Goal: Information Seeking & Learning: Learn about a topic

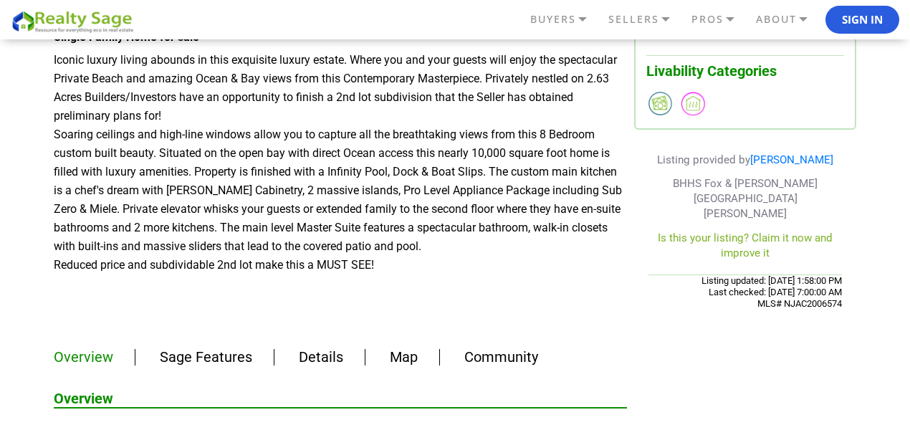
scroll to position [573, 0]
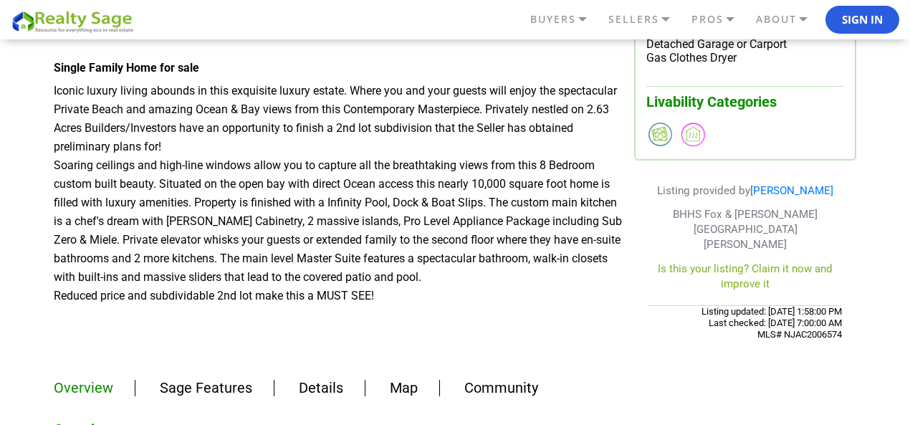
click at [233, 379] on link "Sage Features" at bounding box center [206, 387] width 92 height 17
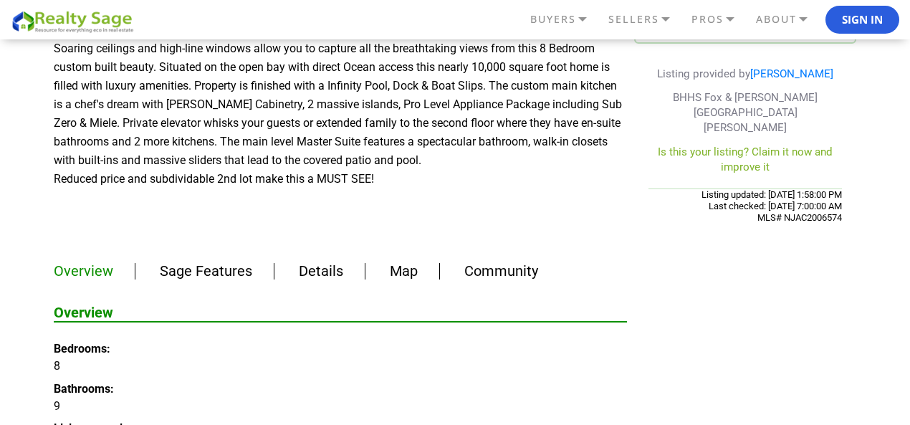
click at [241, 262] on link "Sage Features" at bounding box center [206, 270] width 92 height 17
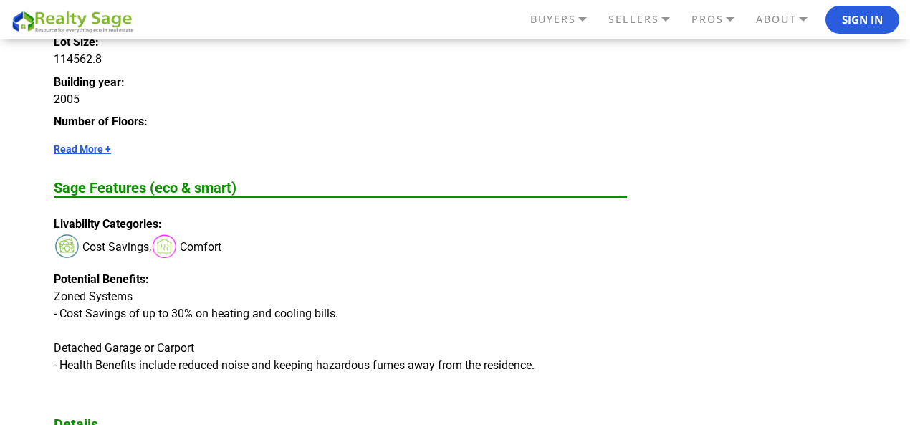
scroll to position [833, 0]
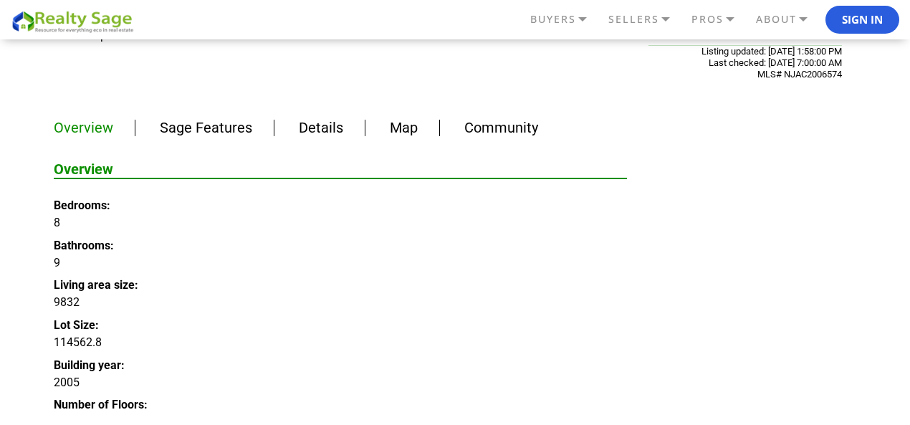
click at [342, 120] on li "Details" at bounding box center [321, 128] width 88 height 16
click at [314, 119] on link "Details" at bounding box center [321, 127] width 44 height 17
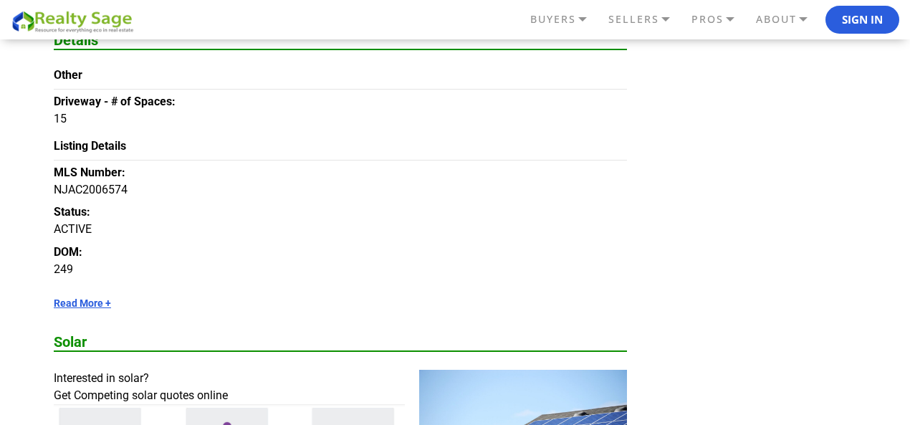
scroll to position [1428, 0]
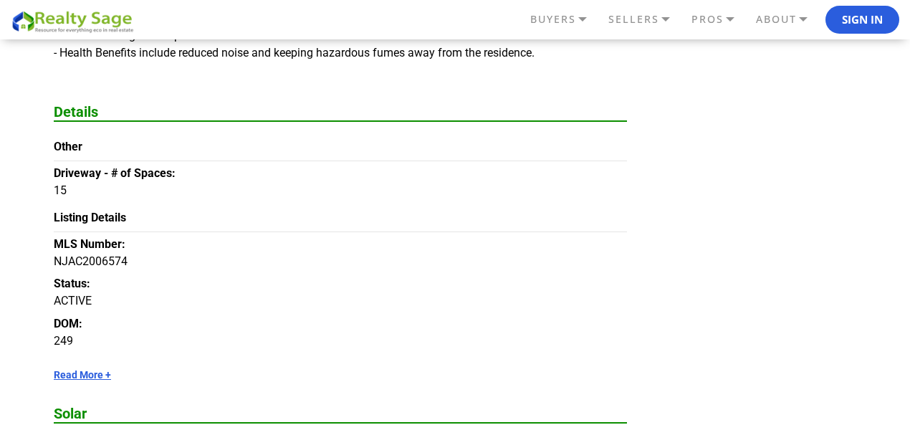
click at [83, 369] on link "Read More +" at bounding box center [340, 374] width 573 height 11
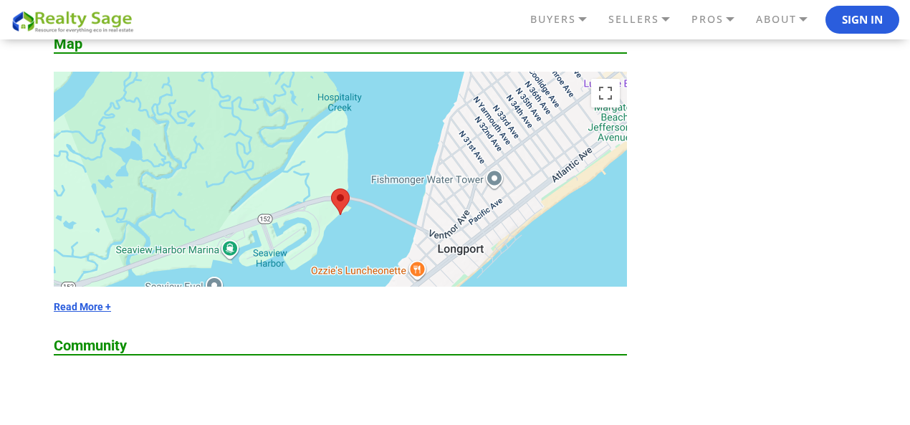
scroll to position [5583, 0]
